Goal: Task Accomplishment & Management: Use online tool/utility

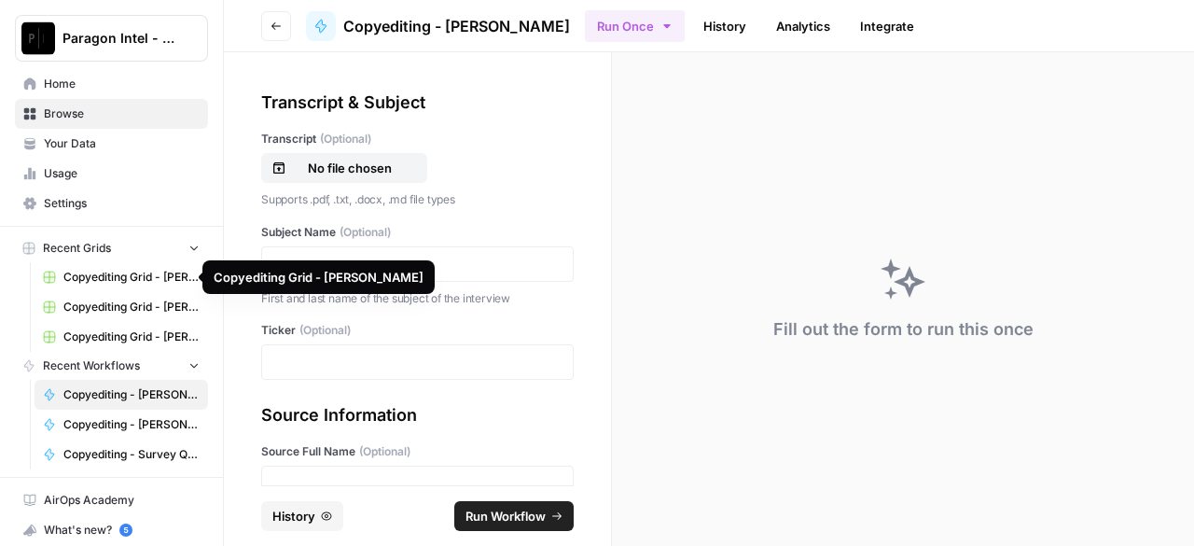
click at [129, 279] on span "Copyediting Grid - [PERSON_NAME]" at bounding box center [131, 277] width 136 height 17
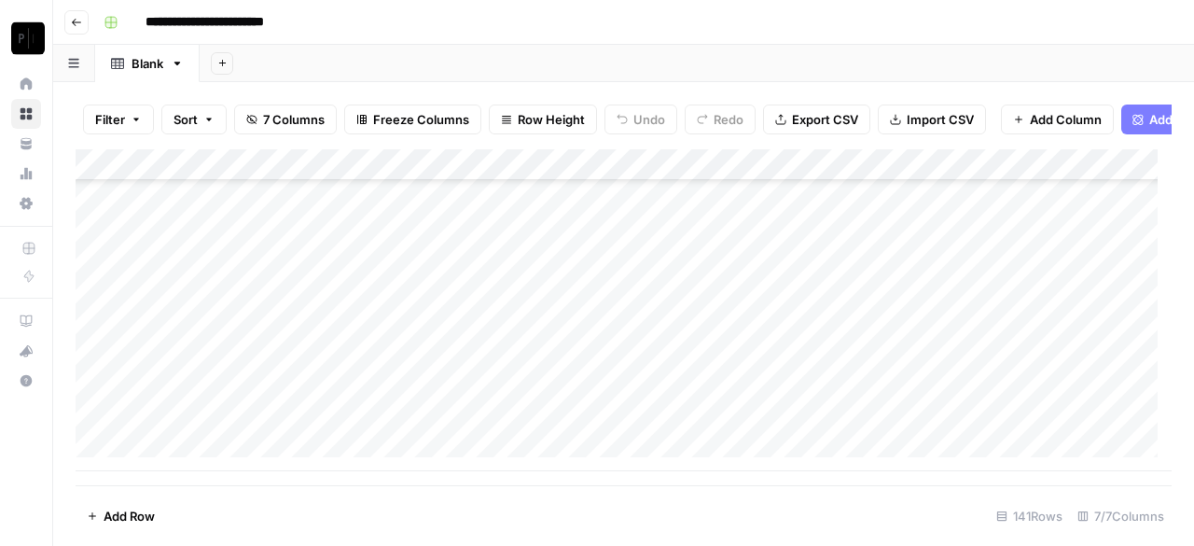
scroll to position [4226, 0]
